Goal: Task Accomplishment & Management: Manage account settings

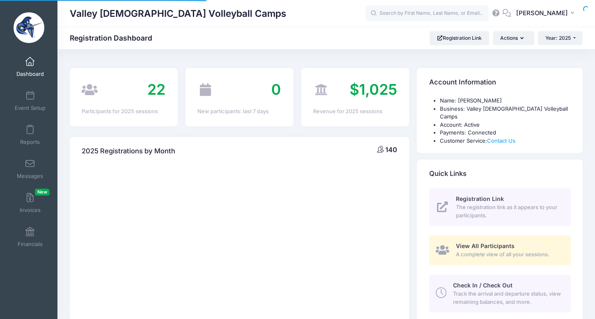
select select
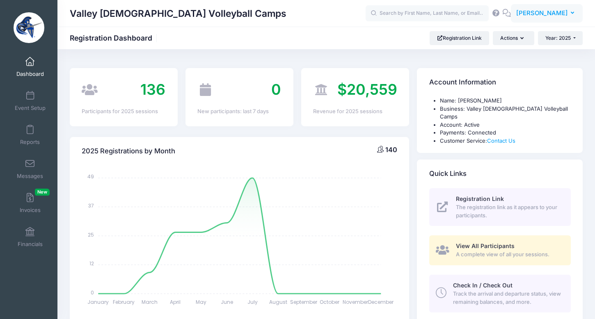
click at [540, 11] on span "[PERSON_NAME]" at bounding box center [542, 13] width 52 height 9
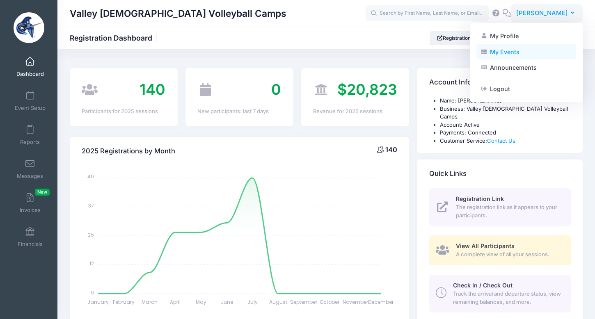
click at [512, 55] on link "My Events" at bounding box center [527, 52] width 100 height 16
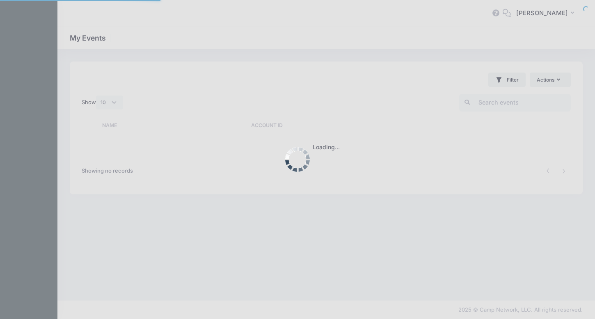
select select "10"
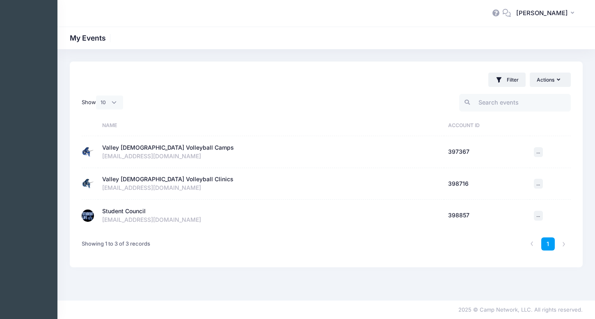
click at [130, 213] on div "Student Council" at bounding box center [124, 211] width 44 height 9
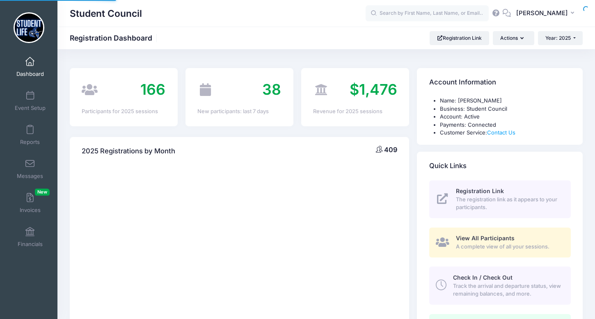
select select
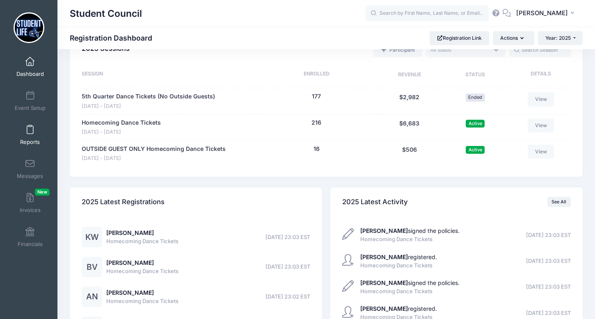
scroll to position [384, 0]
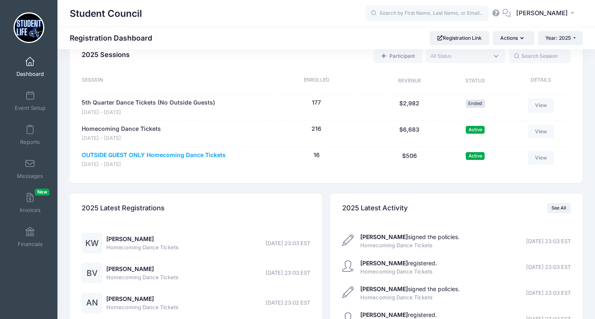
click at [110, 155] on link "OUTSIDE GUEST ONLY Homecoming Dance Tickets" at bounding box center [154, 155] width 144 height 9
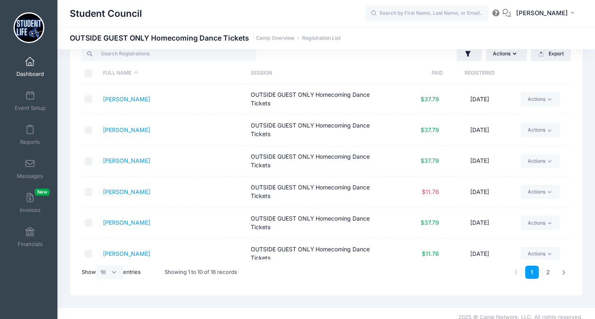
scroll to position [34, 0]
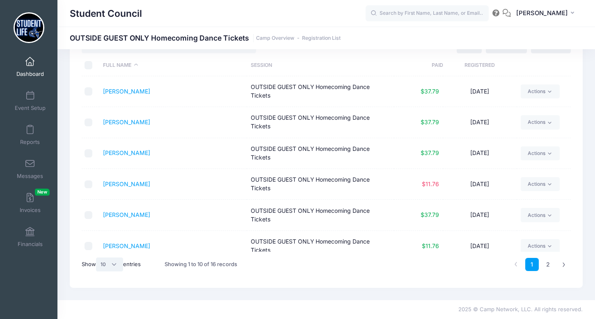
click at [120, 262] on select "All 10 25 50" at bounding box center [109, 265] width 27 height 14
select select "25"
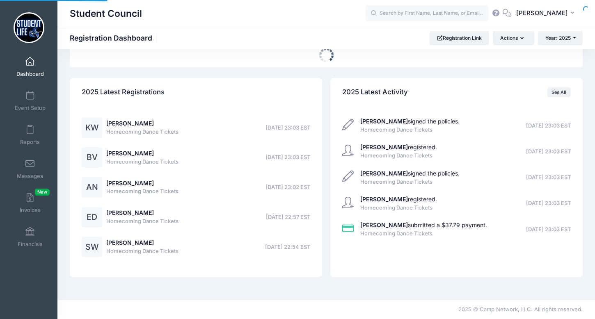
select select
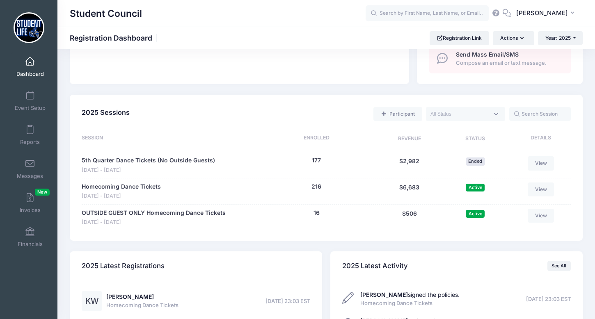
scroll to position [325, 0]
click at [91, 216] on link "OUTSIDE GUEST ONLY Homecoming Dance Tickets" at bounding box center [154, 214] width 144 height 9
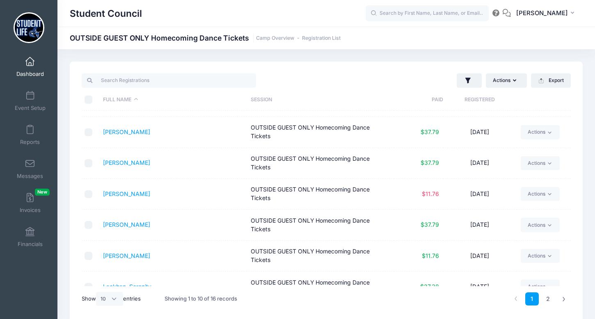
scroll to position [35, 0]
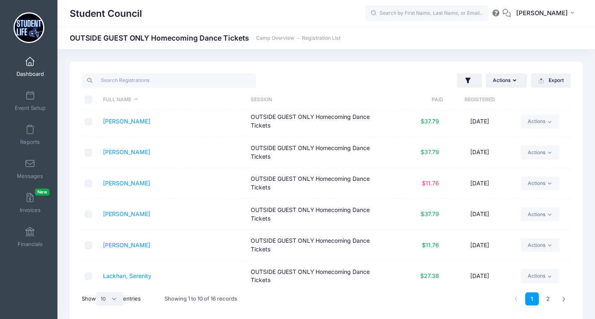
click at [114, 298] on select "All 10 25 50" at bounding box center [109, 299] width 27 height 14
select select "25"
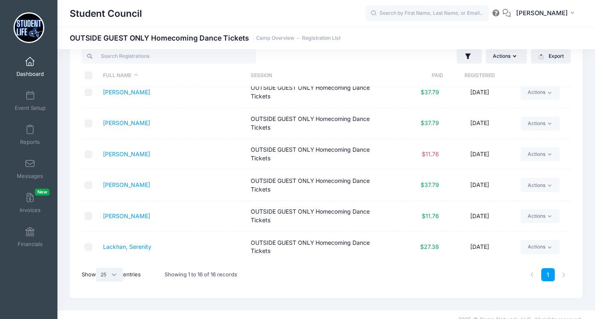
scroll to position [28, 0]
